Goal: Task Accomplishment & Management: Complete application form

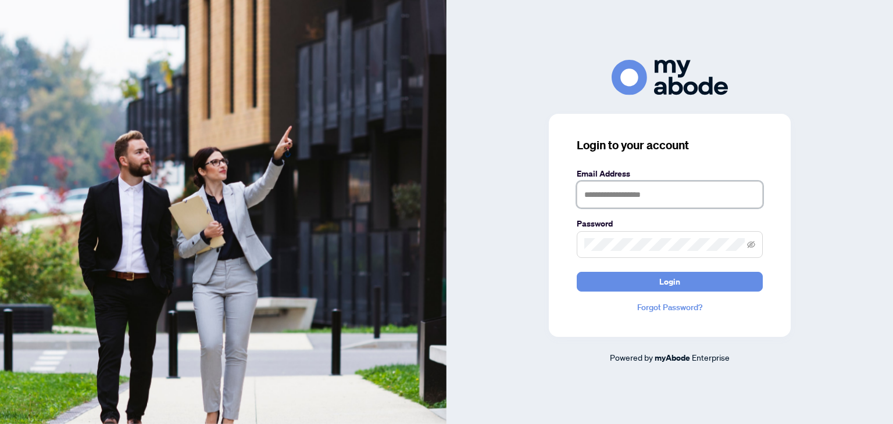
click at [597, 201] on input "text" at bounding box center [669, 194] width 186 height 27
type input "**********"
click at [749, 245] on icon "eye-invisible" at bounding box center [751, 244] width 8 height 7
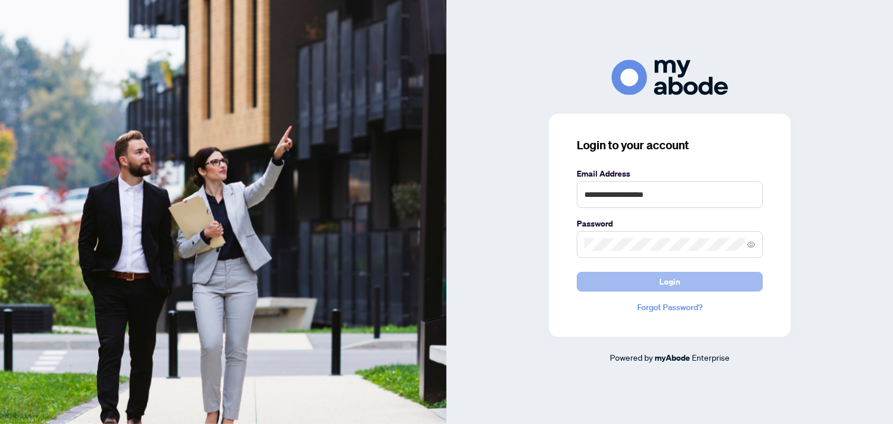
click at [681, 280] on button "Login" at bounding box center [669, 282] width 186 height 20
click at [660, 280] on span "Login" at bounding box center [669, 282] width 21 height 19
click at [667, 282] on span "Login" at bounding box center [669, 282] width 21 height 19
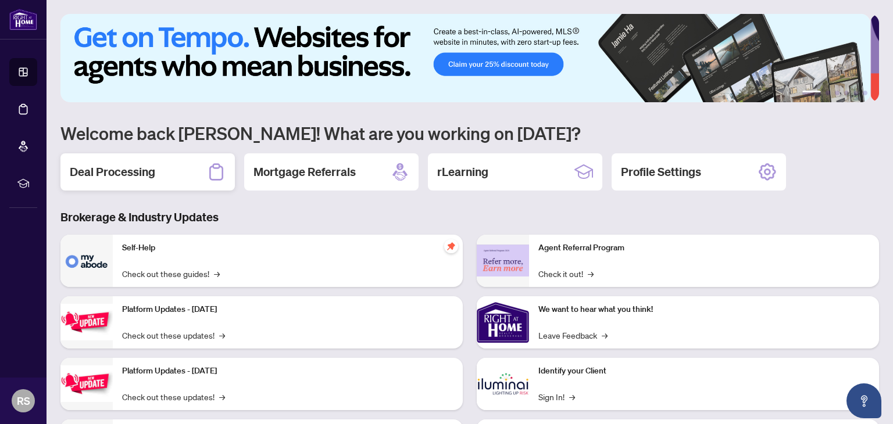
click at [146, 177] on h2 "Deal Processing" at bounding box center [112, 172] width 85 height 16
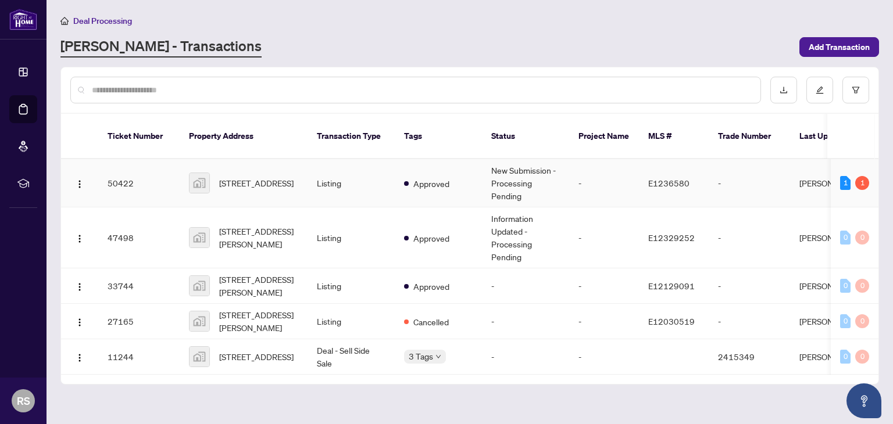
click at [124, 169] on td "50422" at bounding box center [138, 183] width 81 height 48
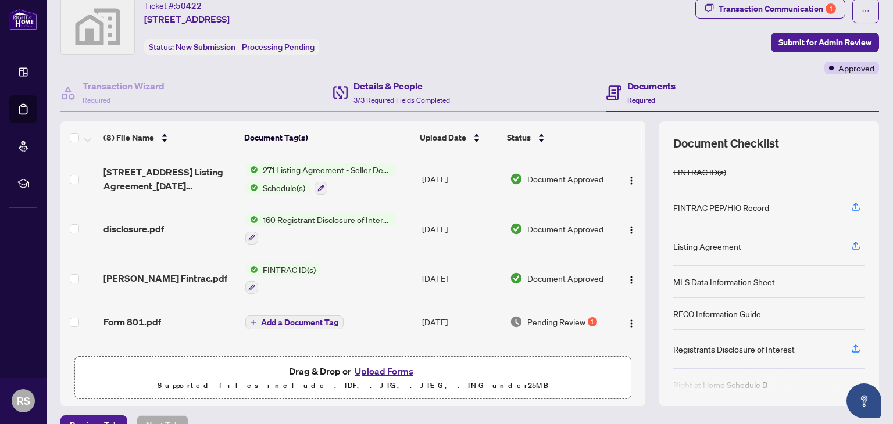
scroll to position [61, 0]
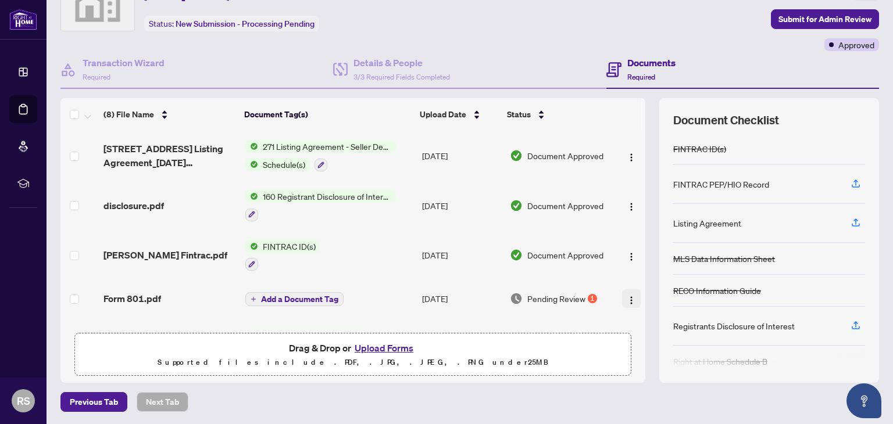
click at [626, 296] on img "button" at bounding box center [630, 300] width 9 height 9
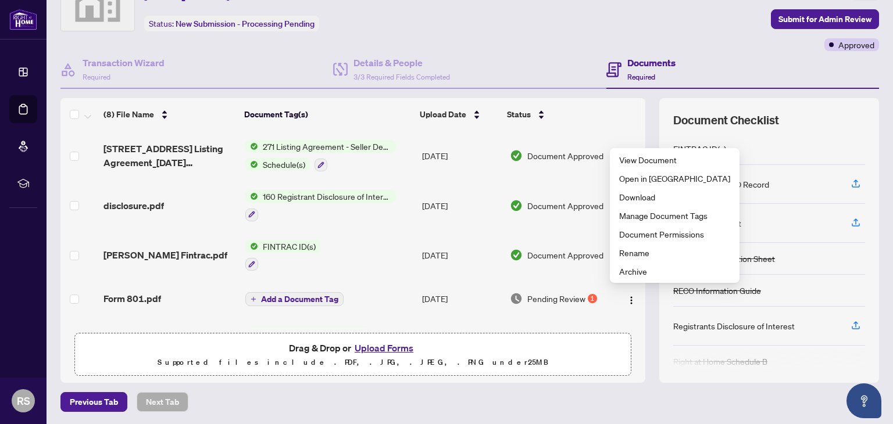
click at [572, 293] on span "Pending Review" at bounding box center [556, 298] width 58 height 13
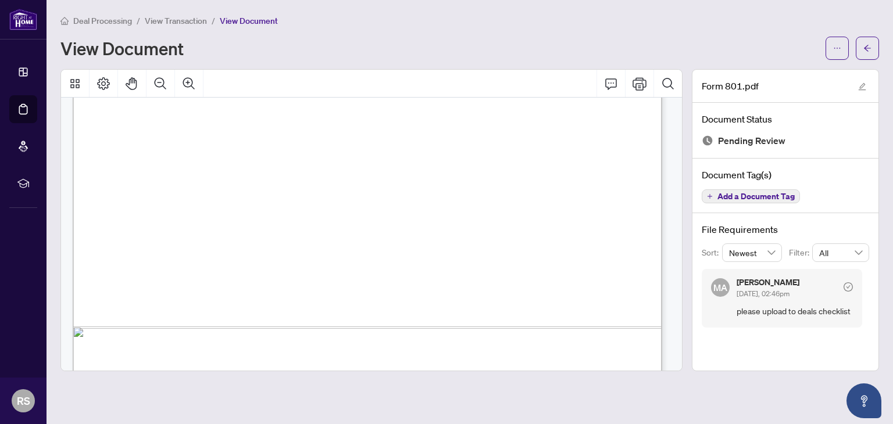
scroll to position [512, 0]
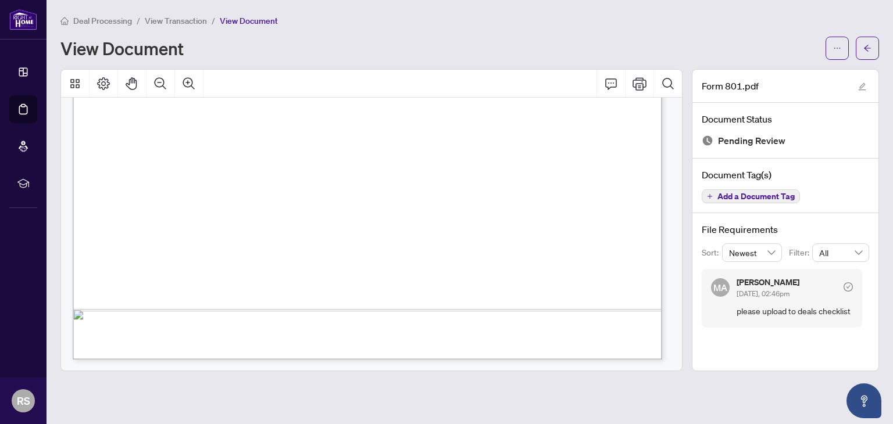
click at [175, 18] on span "View Transaction" at bounding box center [176, 21] width 62 height 10
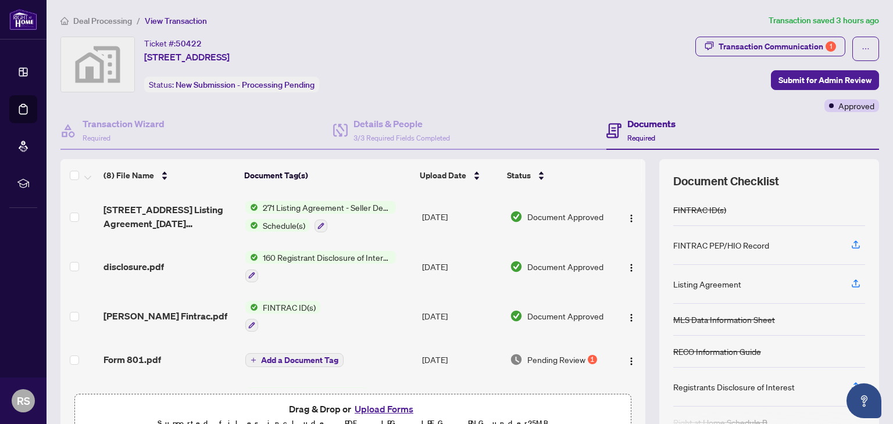
click at [386, 406] on button "Upload Forms" at bounding box center [384, 409] width 66 height 15
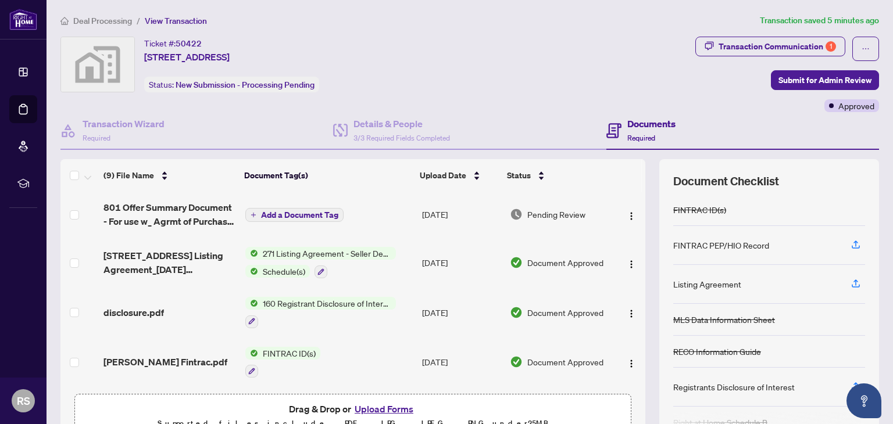
scroll to position [117, 0]
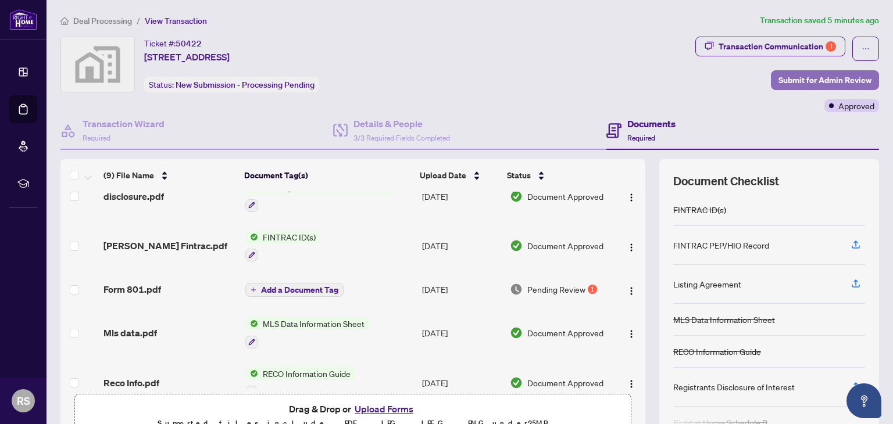
click at [818, 78] on span "Submit for Admin Review" at bounding box center [824, 80] width 93 height 19
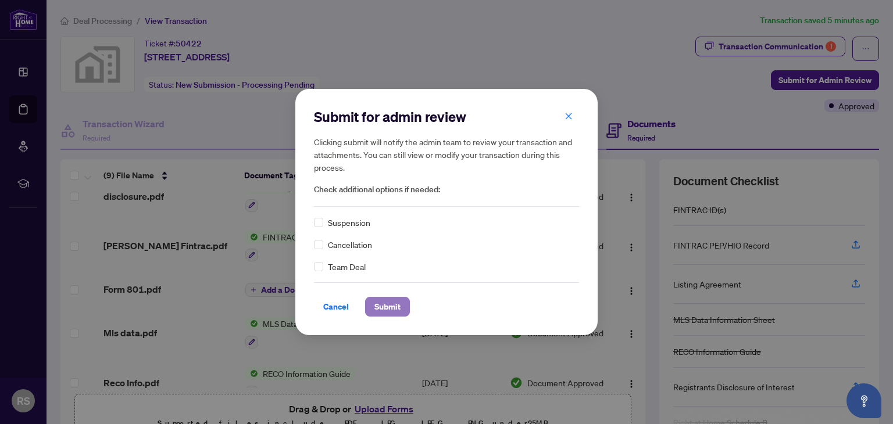
click at [392, 309] on span "Submit" at bounding box center [387, 307] width 26 height 19
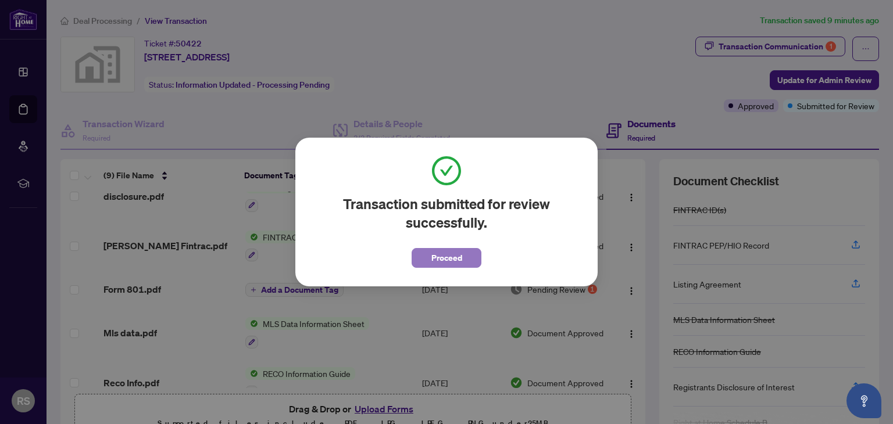
drag, startPoint x: 440, startPoint y: 257, endPoint x: 459, endPoint y: 221, distance: 40.8
click at [440, 256] on span "Proceed" at bounding box center [446, 258] width 31 height 19
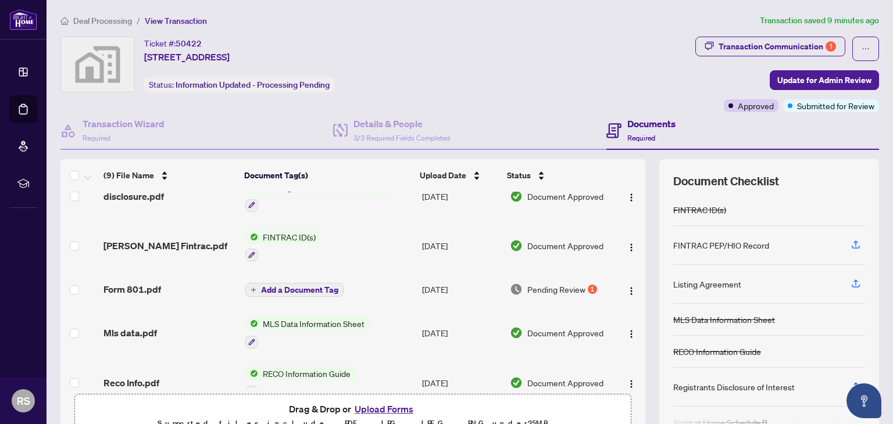
scroll to position [0, 0]
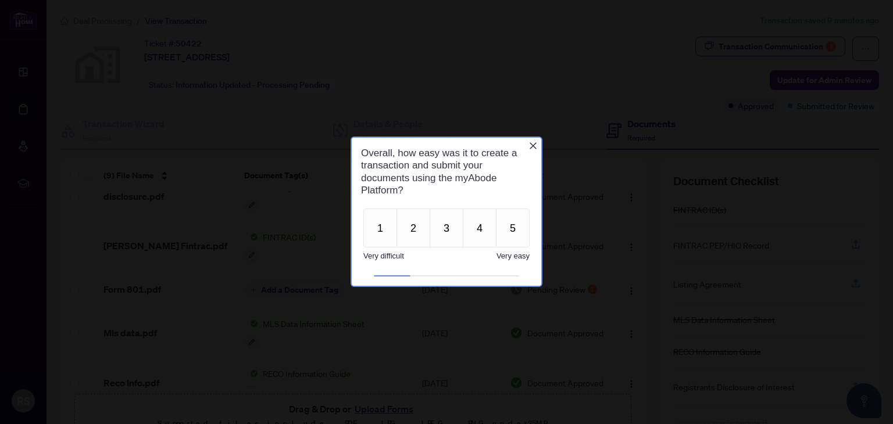
click at [534, 146] on icon "Close button" at bounding box center [532, 145] width 9 height 9
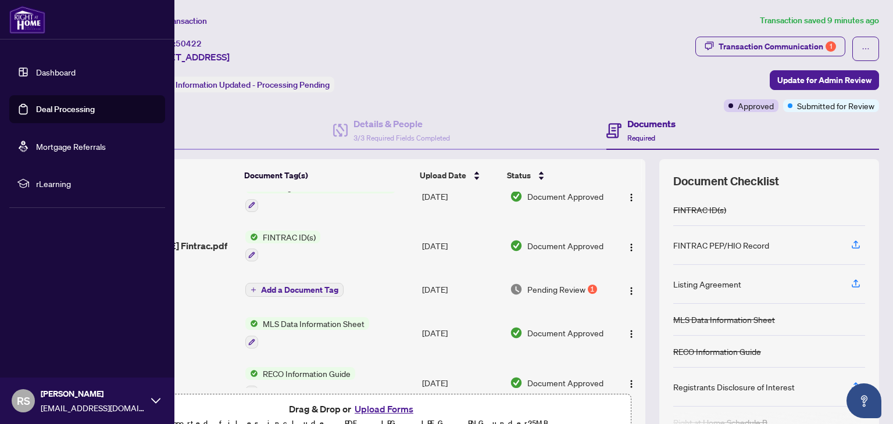
click at [162, 400] on div "RS [PERSON_NAME] [EMAIL_ADDRESS][DOMAIN_NAME]" at bounding box center [87, 401] width 174 height 46
click at [53, 333] on span "Logout" at bounding box center [47, 332] width 26 height 19
